Goal: Task Accomplishment & Management: Use online tool/utility

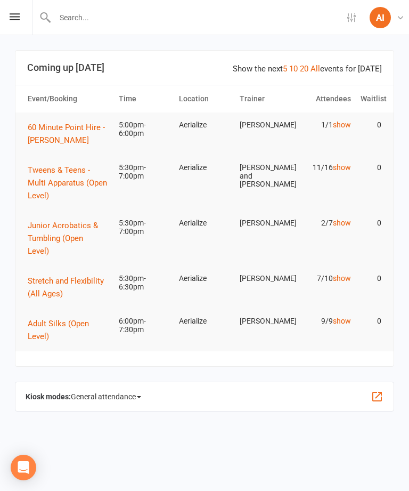
click at [14, 10] on div "Settings Event Templates Appointment Types AI Aerialize Instructor Aerialize My…" at bounding box center [204, 17] width 409 height 35
click at [42, 276] on span "Stretch and Flexibility (All Ages)" at bounding box center [66, 287] width 76 height 22
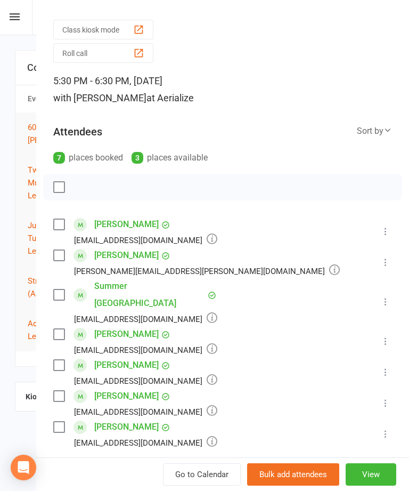
scroll to position [29, 0]
click at [391, 257] on icon at bounding box center [385, 261] width 11 height 11
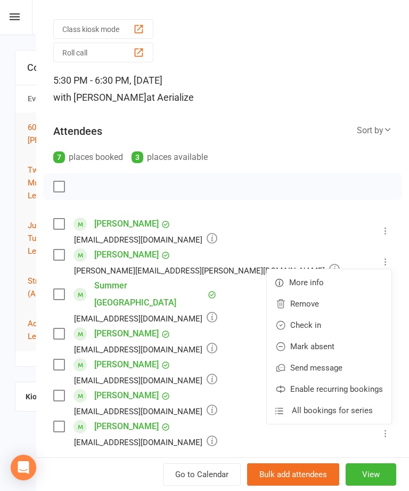
click at [315, 323] on link "Check in" at bounding box center [329, 324] width 125 height 21
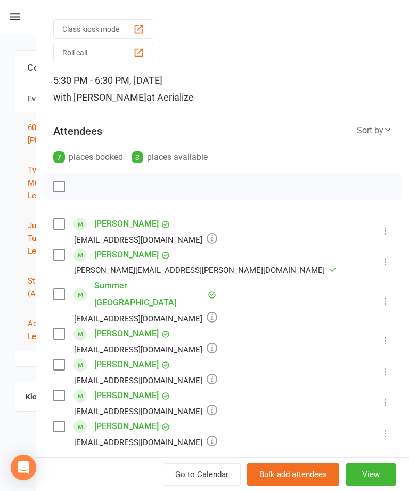
click at [387, 296] on icon at bounding box center [385, 301] width 11 height 11
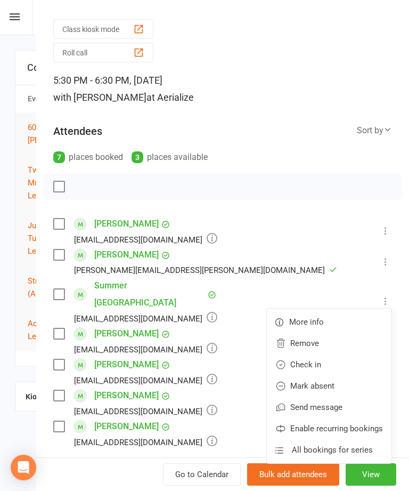
click at [322, 354] on link "Check in" at bounding box center [329, 364] width 125 height 21
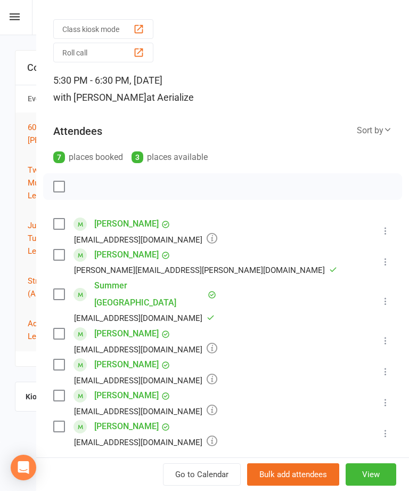
scroll to position [0, 0]
click at [384, 397] on icon at bounding box center [385, 402] width 11 height 11
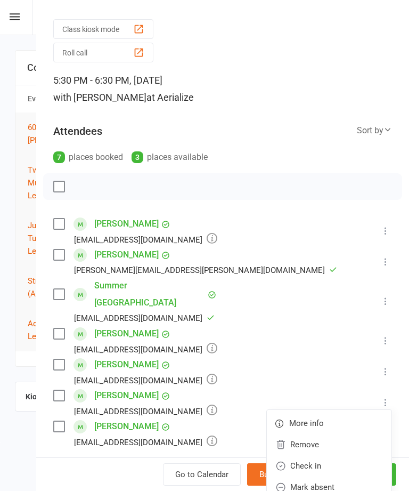
click at [340, 455] on link "Check in" at bounding box center [329, 465] width 125 height 21
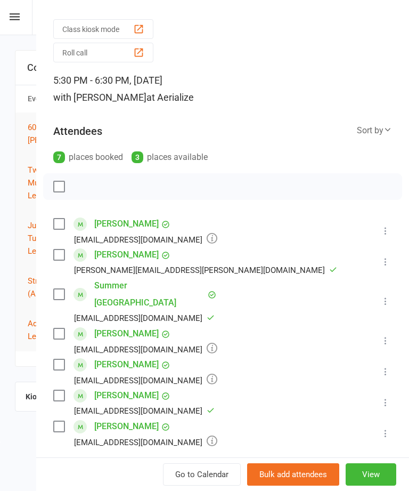
click at [387, 366] on icon at bounding box center [385, 371] width 11 height 11
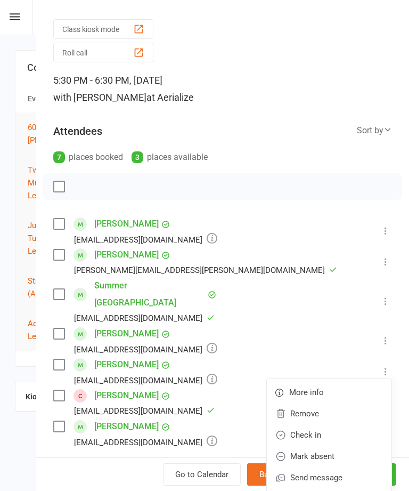
click at [336, 424] on link "Check in" at bounding box center [329, 434] width 125 height 21
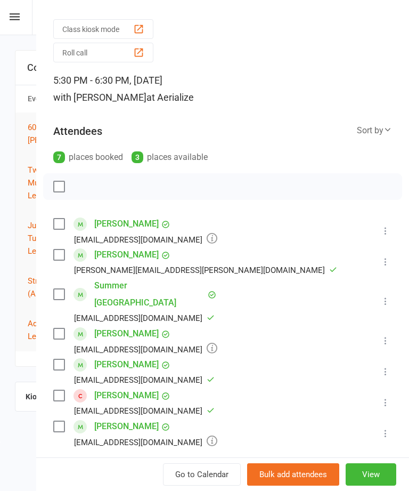
click at [387, 335] on icon at bounding box center [385, 340] width 11 height 11
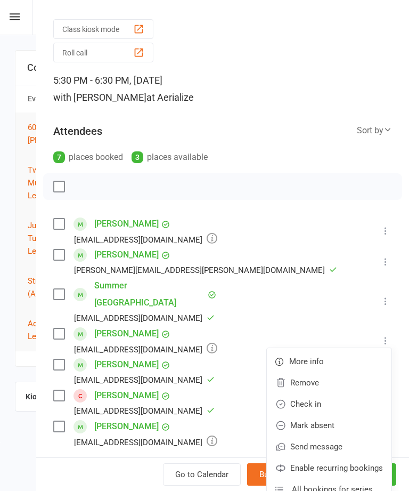
click at [334, 393] on link "Check in" at bounding box center [329, 403] width 125 height 21
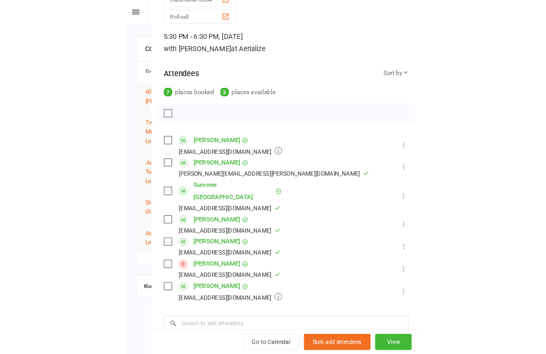
scroll to position [58, 0]
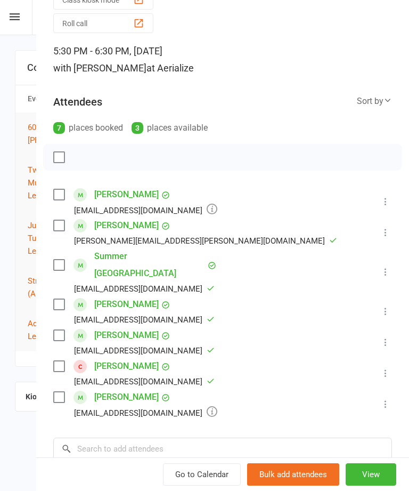
click at [389, 399] on icon at bounding box center [385, 404] width 11 height 11
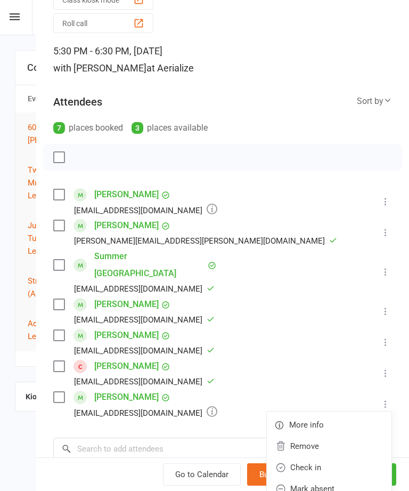
click at [331, 457] on link "Check in" at bounding box center [329, 467] width 125 height 21
